Goal: Task Accomplishment & Management: Use online tool/utility

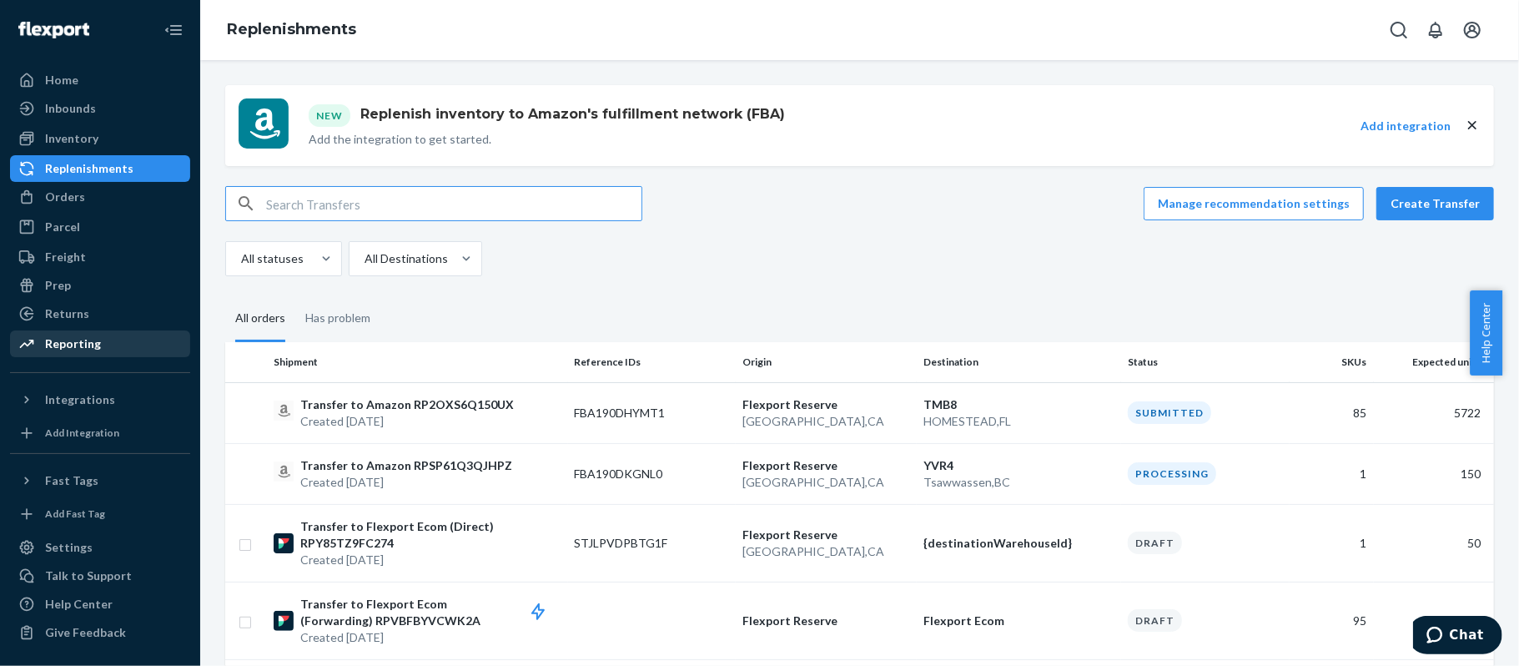
click at [104, 344] on div "Reporting" at bounding box center [100, 343] width 177 height 23
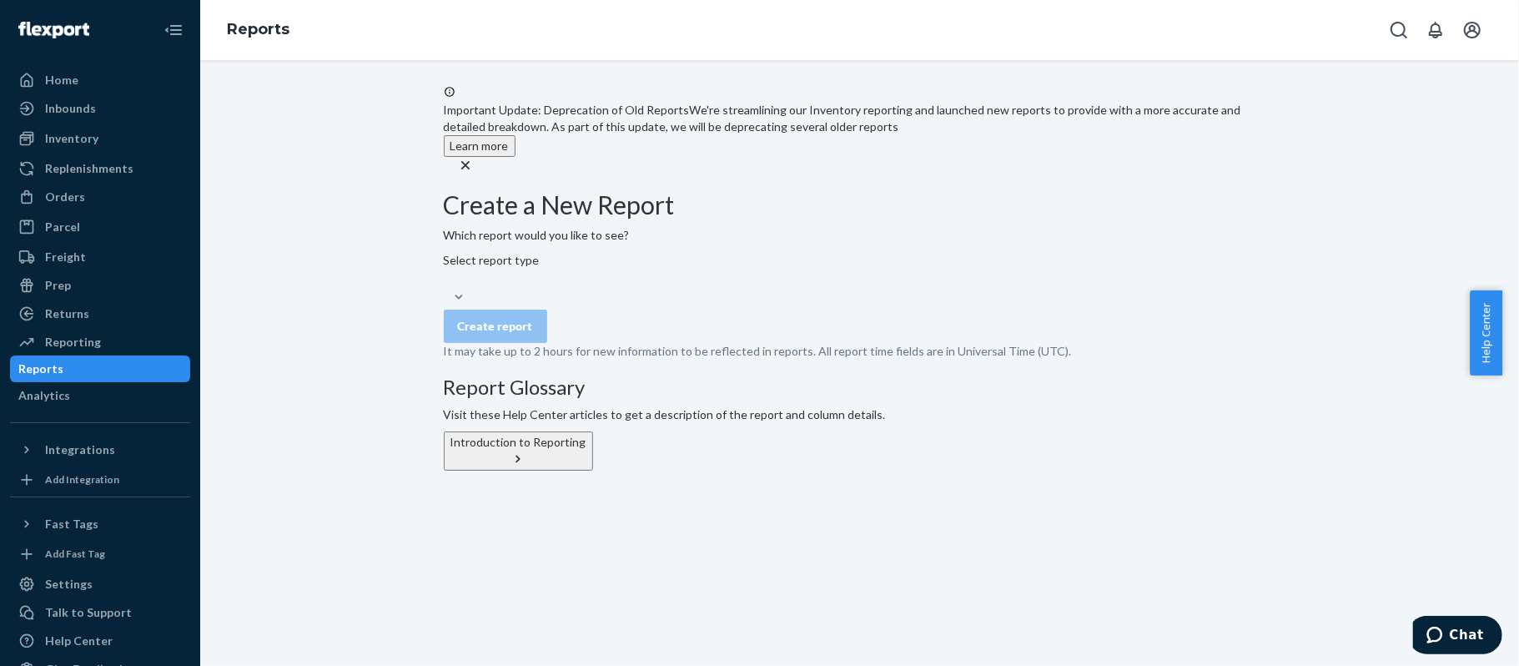
click at [574, 305] on div "Select report type" at bounding box center [860, 278] width 833 height 53
click at [617, 292] on div "Select report type" at bounding box center [860, 278] width 833 height 53
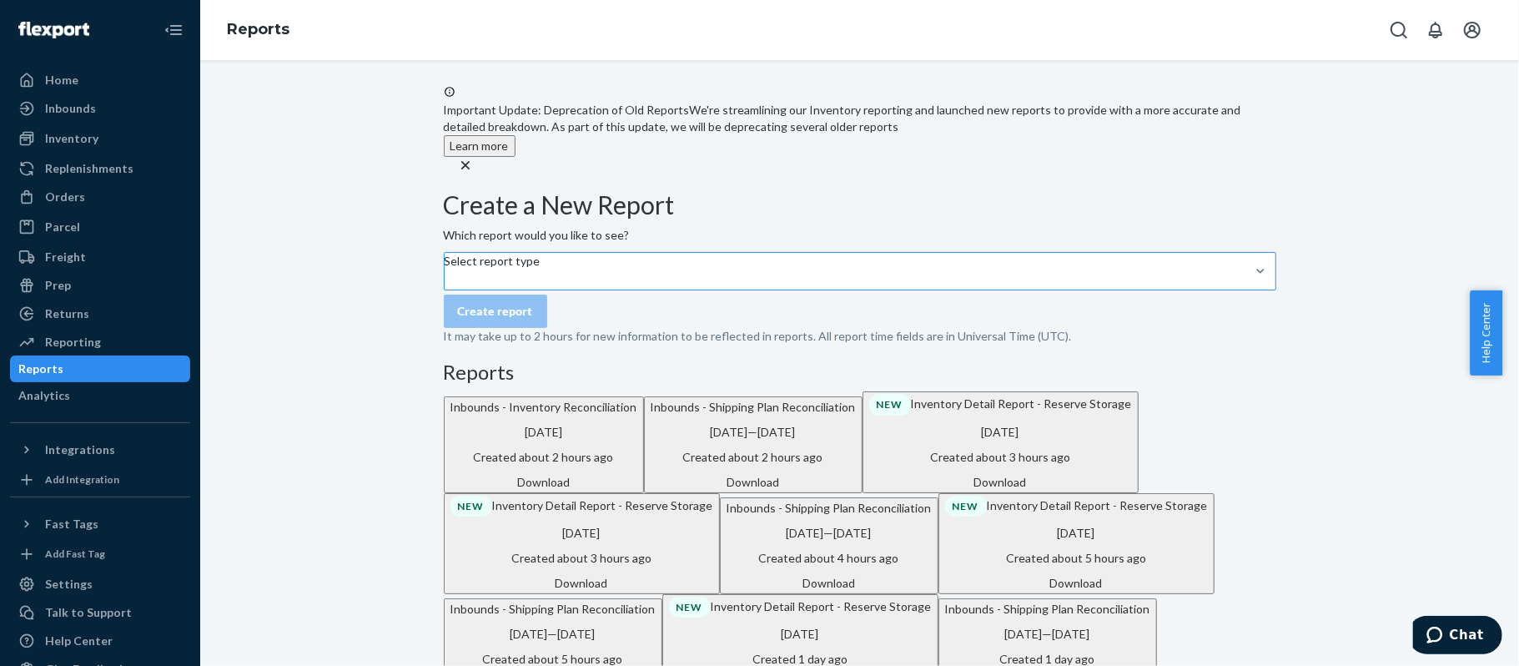
click at [541, 290] on div "Select report type" at bounding box center [493, 271] width 96 height 37
click at [446, 288] on input "Select report type" at bounding box center [446, 279] width 2 height 17
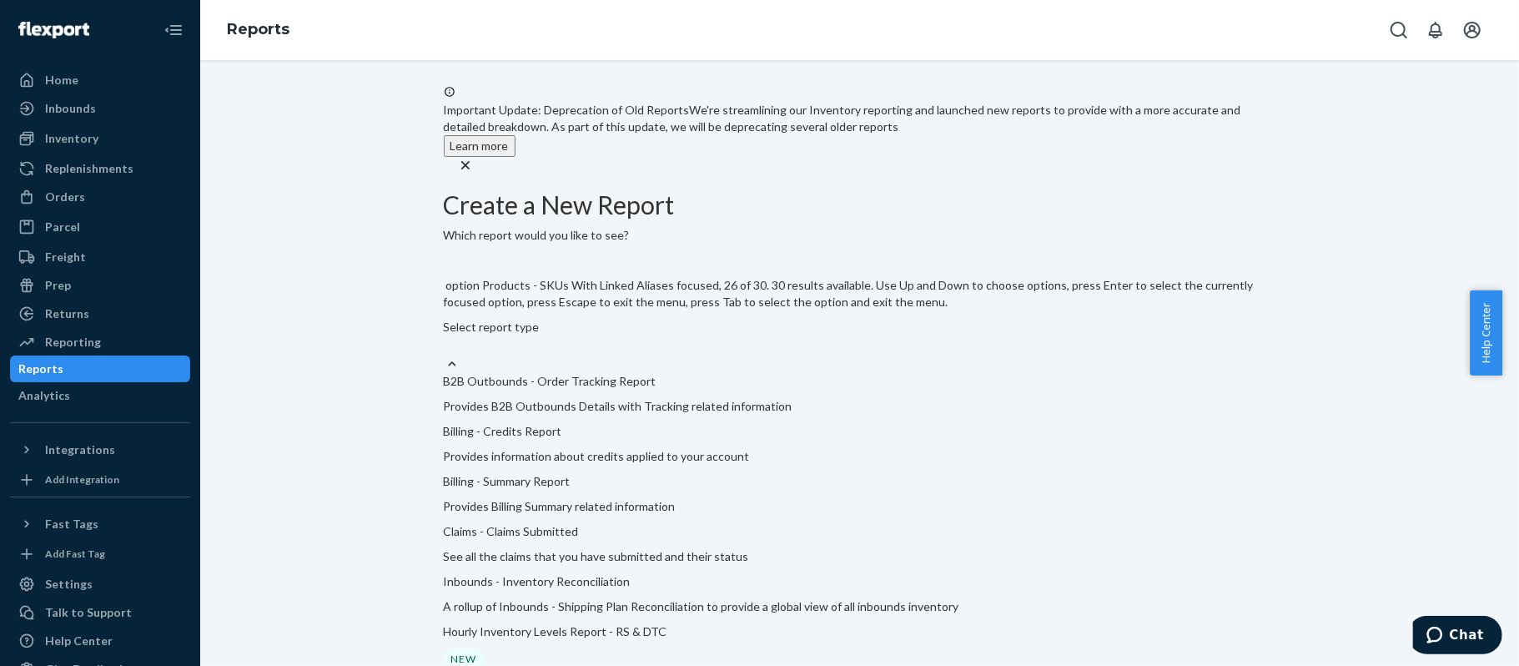
scroll to position [1587, 0]
click at [446, 354] on input "option Products - All SKUs With Dims And Alias Counts focused, 23 of 30. 30 res…" at bounding box center [445, 345] width 2 height 17
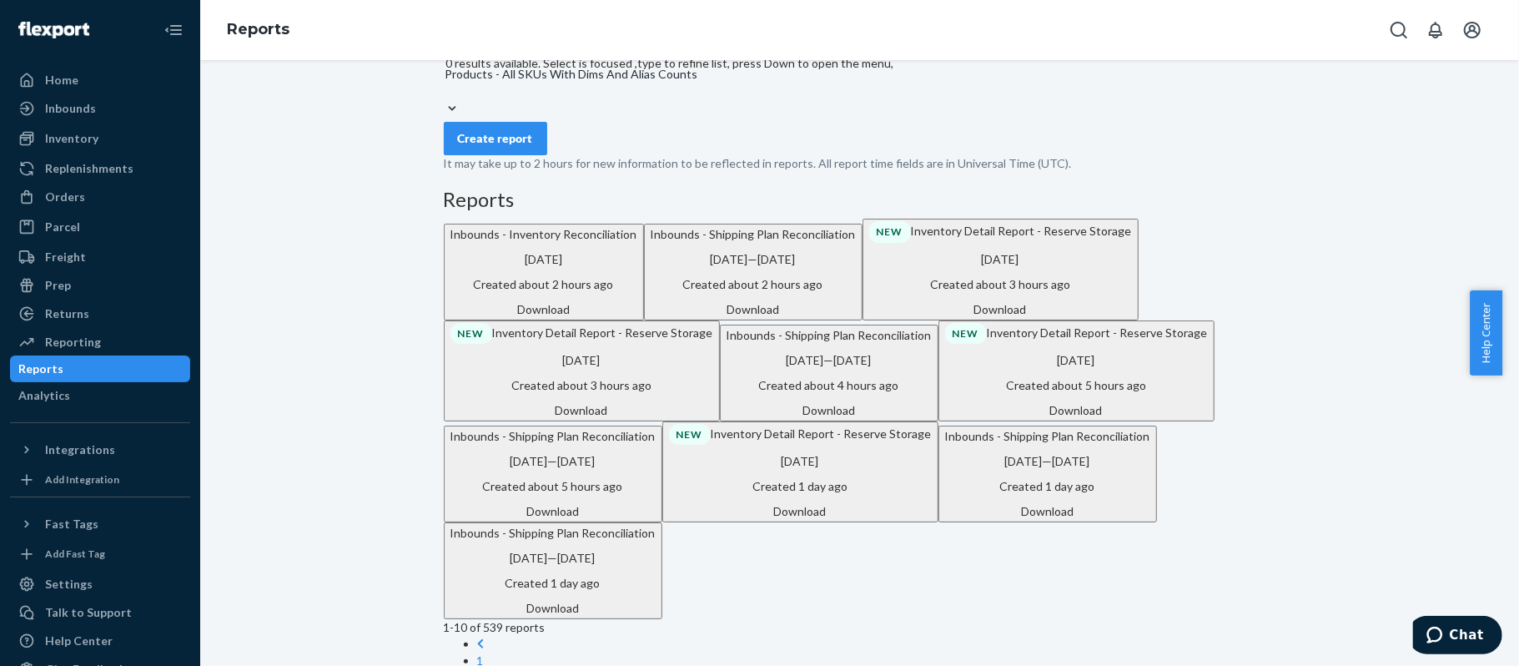
scroll to position [111, 0]
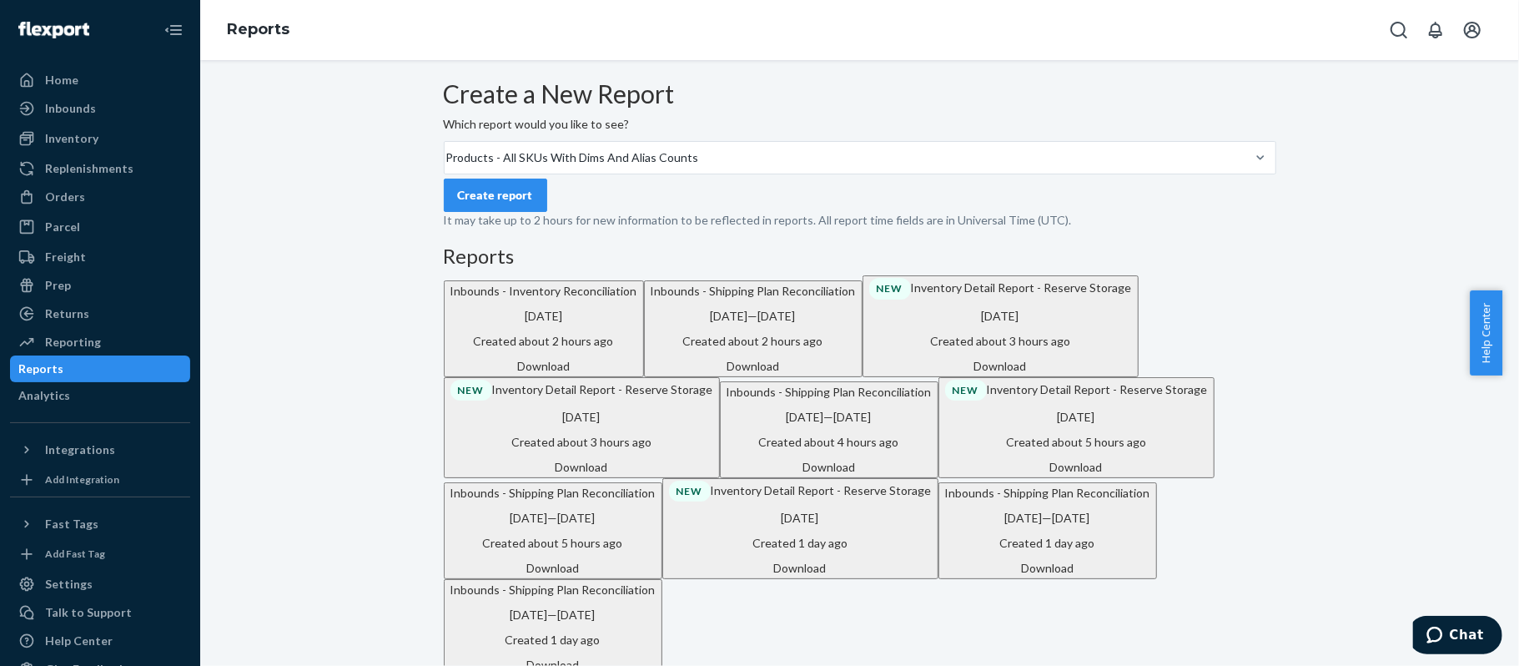
click at [528, 204] on div "Create report" at bounding box center [495, 195] width 75 height 17
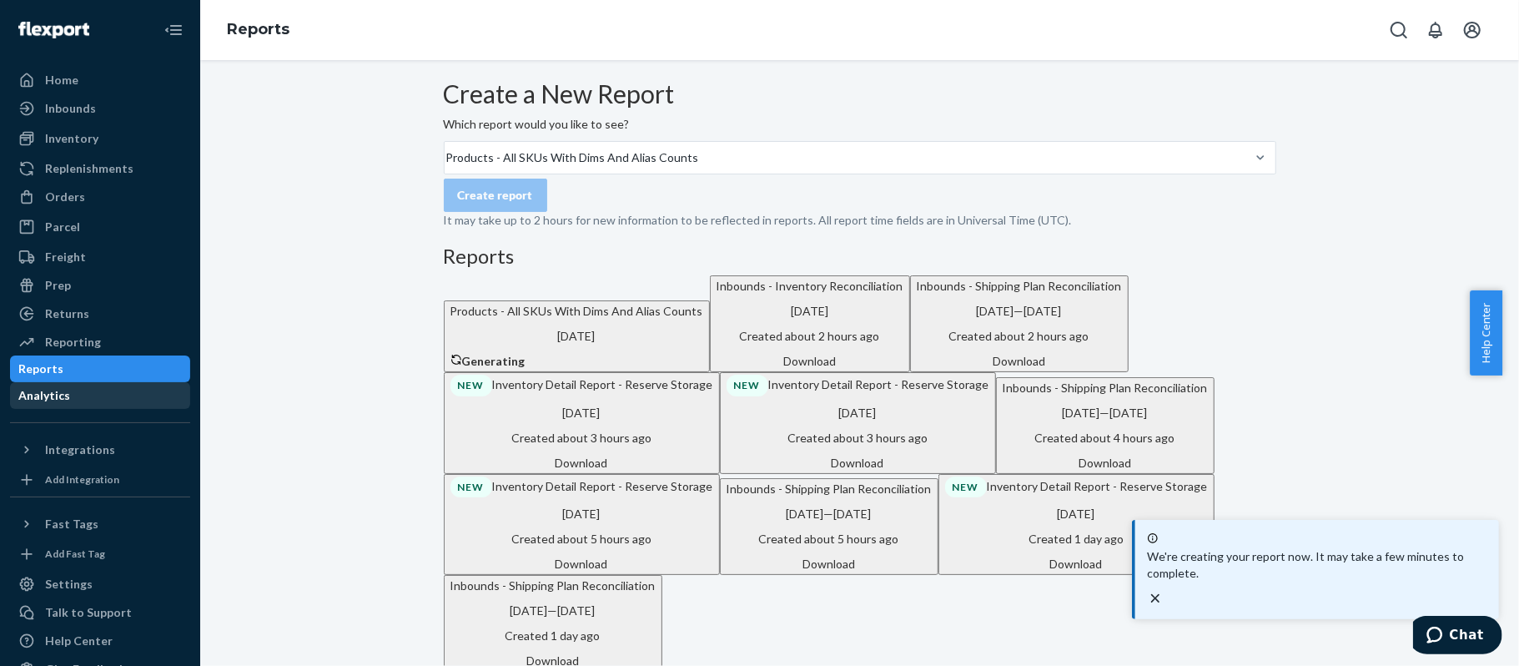
drag, startPoint x: 8, startPoint y: 409, endPoint x: 102, endPoint y: 408, distance: 94.3
click at [8, 409] on div "Home Inbounds Shipping Plans Problems Inventory Products Branded Packaging Repl…" at bounding box center [100, 333] width 200 height 666
click at [0, 399] on div "Home Inbounds Shipping Plans Problems Inventory Products Branded Packaging Repl…" at bounding box center [100, 333] width 200 height 666
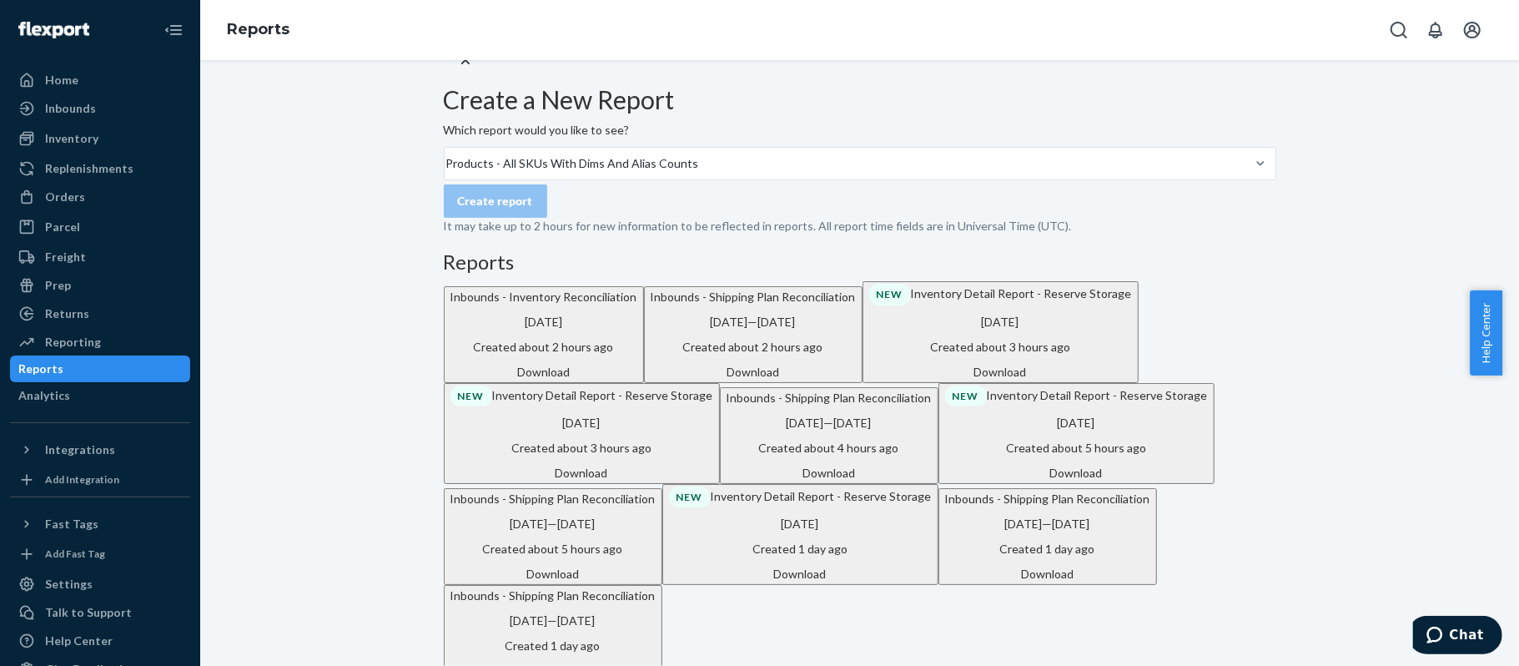
scroll to position [0, 0]
